Goal: Task Accomplishment & Management: Use online tool/utility

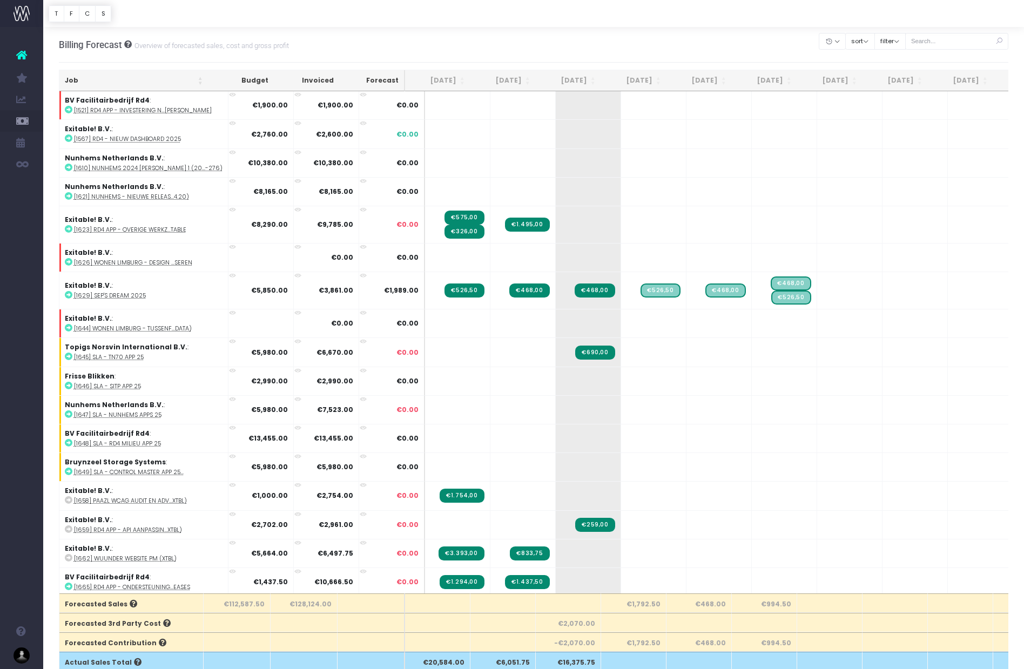
click at [582, 79] on th "[DATE]" at bounding box center [568, 80] width 65 height 21
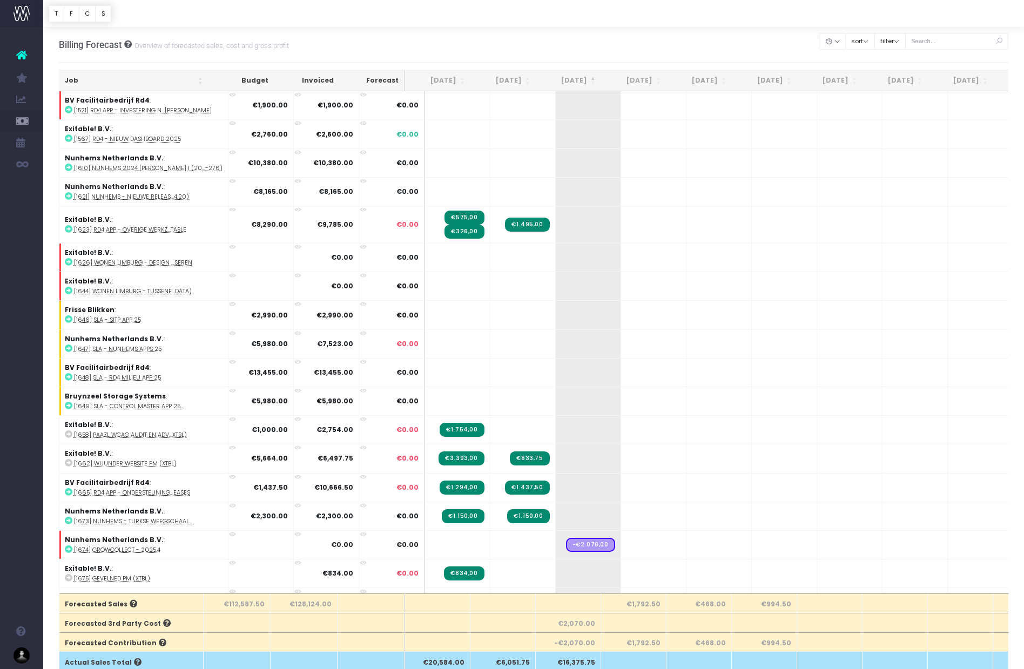
click at [582, 79] on th "[DATE]" at bounding box center [568, 80] width 65 height 21
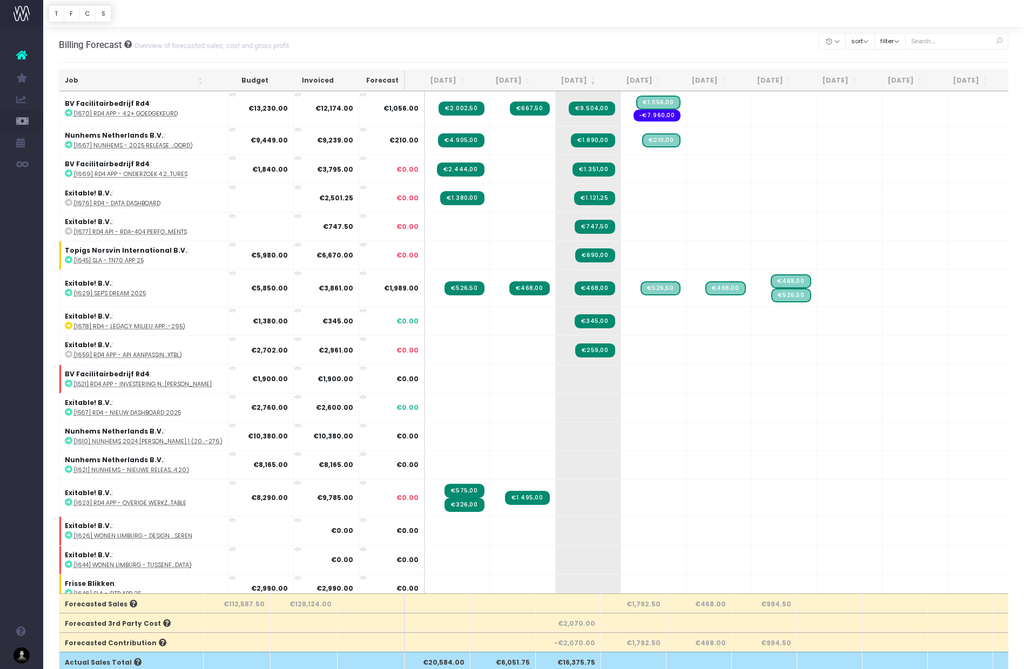
click at [638, 79] on th "[DATE]" at bounding box center [633, 80] width 65 height 21
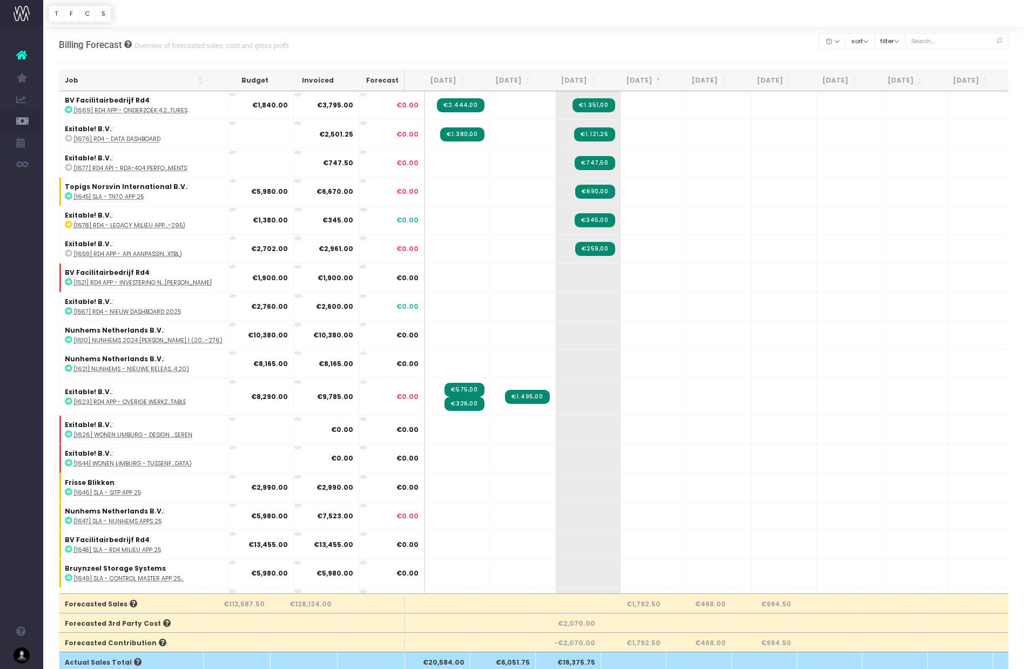
click at [638, 79] on th "[DATE]" at bounding box center [633, 80] width 65 height 21
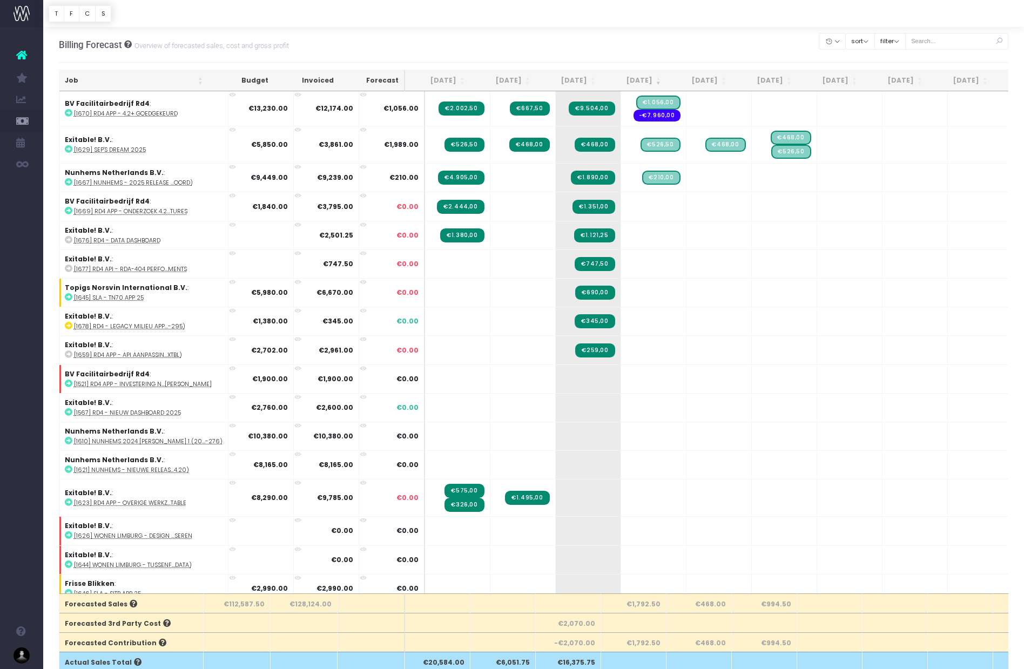
click at [709, 83] on th "[DATE]" at bounding box center [698, 80] width 65 height 21
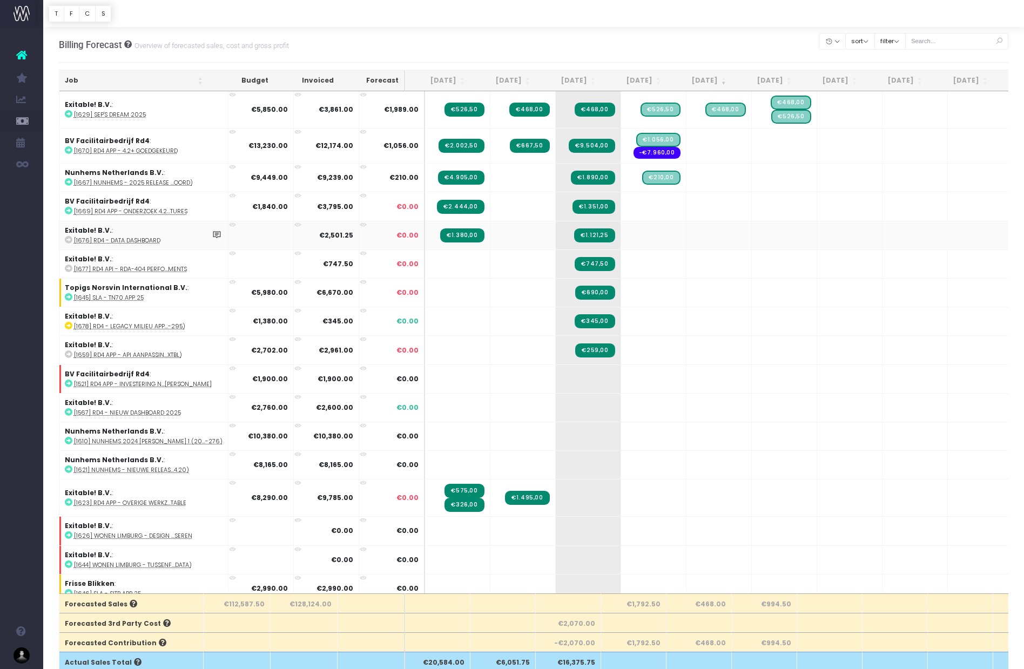
click at [112, 242] on abbr "[1676] Rd4 - Data Dashboard" at bounding box center [117, 241] width 86 height 8
click at [111, 354] on abbr "[1659] Rd4 app - API aanpassin...Xtbl)" at bounding box center [128, 355] width 108 height 8
click at [138, 386] on abbr "[1521] Rd4 app - Investering n...[PERSON_NAME]" at bounding box center [143, 384] width 138 height 8
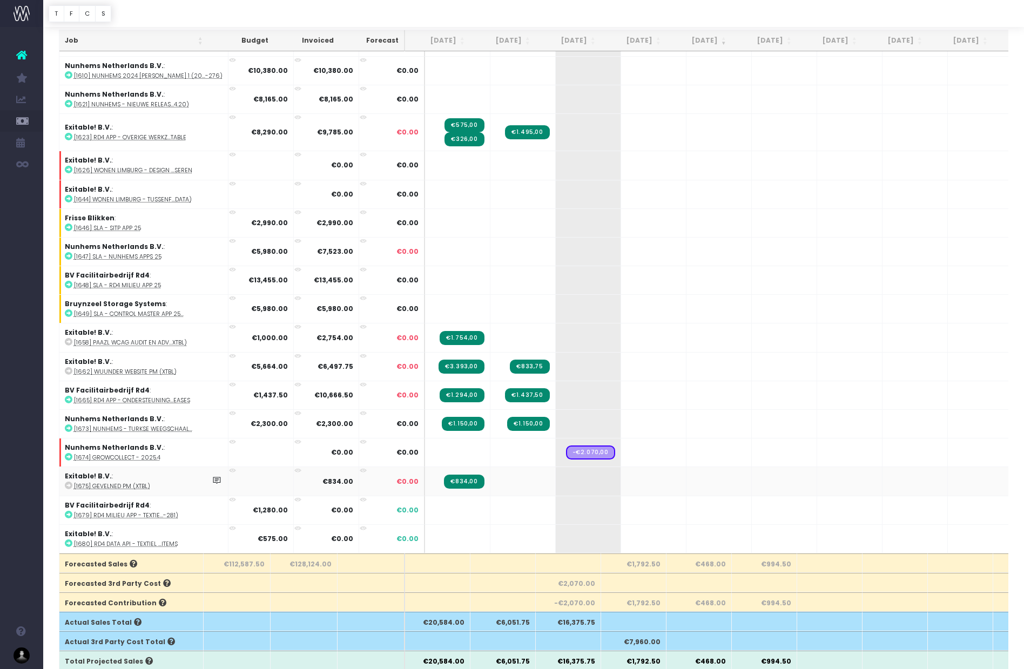
scroll to position [44, 0]
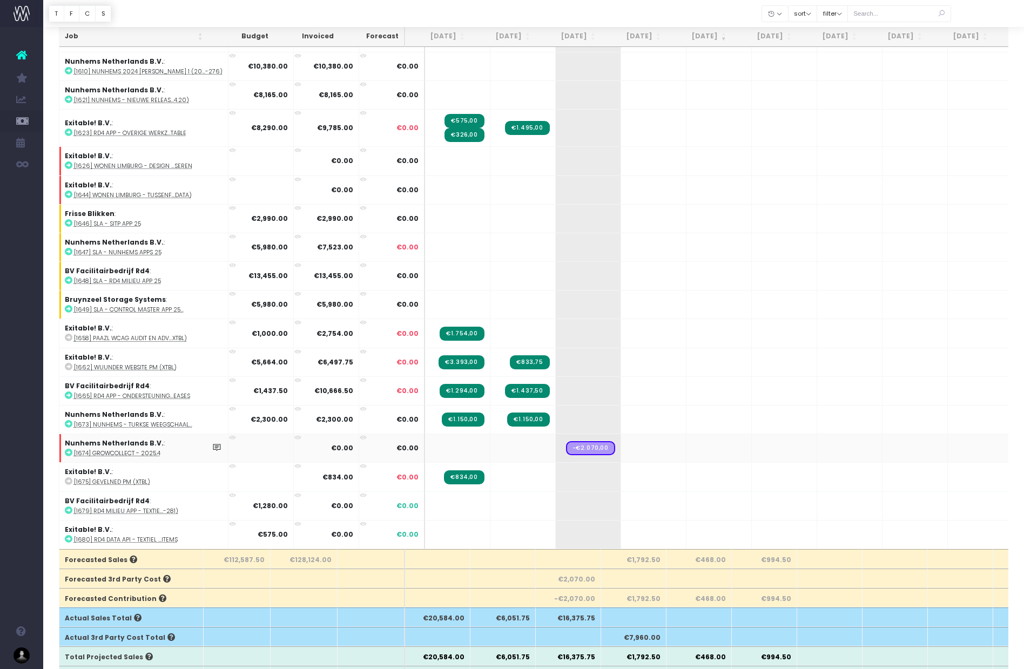
click at [122, 454] on abbr "[1674] GrowCollect - 2025.4" at bounding box center [117, 453] width 86 height 8
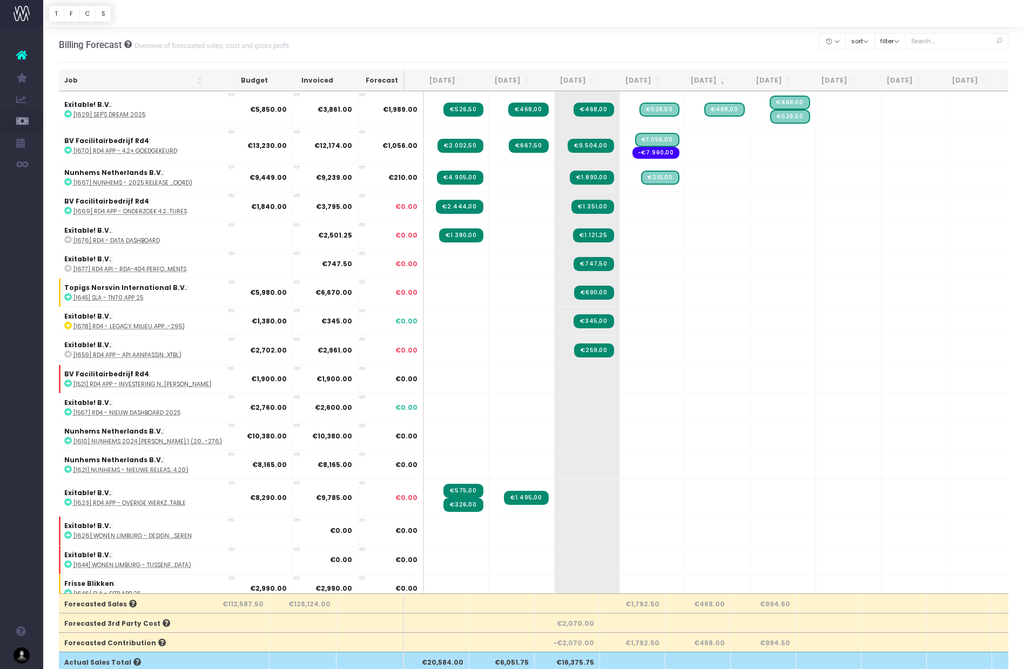
scroll to position [1, 0]
click at [25, 527] on div "Account Warning You are on a paid plan. My Favourites New Forecast Utilisation …" at bounding box center [21, 348] width 43 height 642
click at [92, 518] on link "Sign Out" at bounding box center [119, 518] width 153 height 22
